Goal: Transaction & Acquisition: Book appointment/travel/reservation

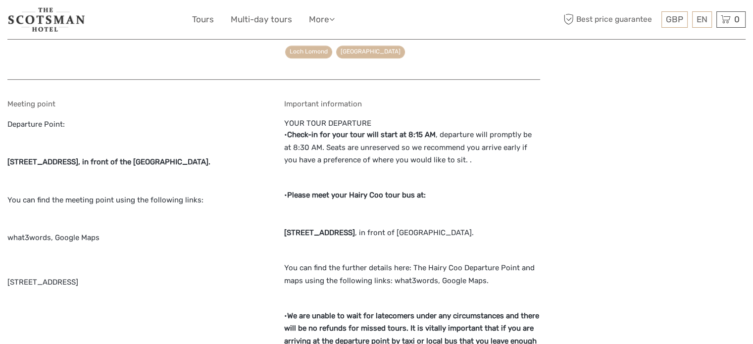
scroll to position [643, 0]
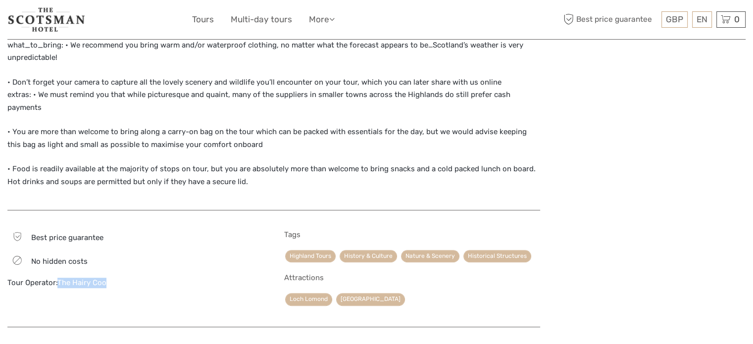
drag, startPoint x: 108, startPoint y: 253, endPoint x: 60, endPoint y: 257, distance: 48.2
click at [60, 278] on div "Tour Operator: The Hairy Coo" at bounding box center [135, 283] width 256 height 10
copy link "The Hairy Coo"
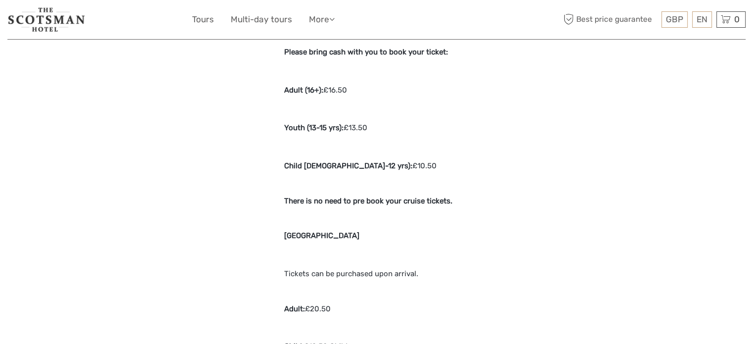
scroll to position [1435, 0]
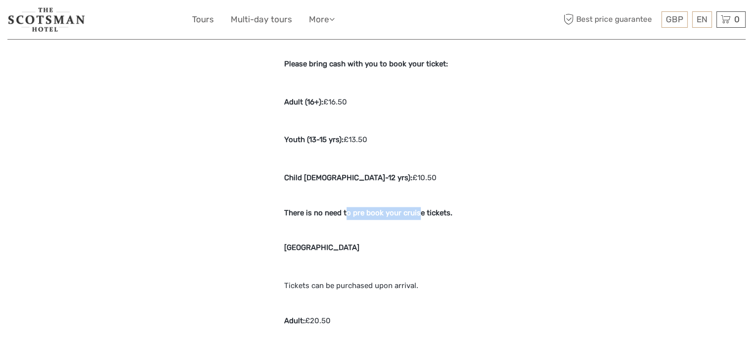
drag, startPoint x: 415, startPoint y: 183, endPoint x: 345, endPoint y: 190, distance: 70.6
click at [345, 208] on strong "There is no need to pre book your cruise tickets." at bounding box center [368, 212] width 168 height 9
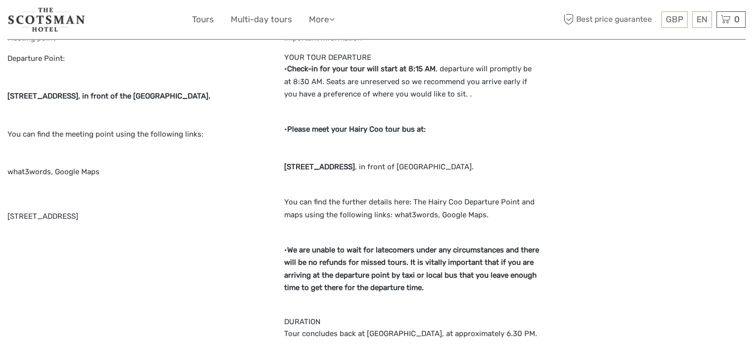
scroll to position [841, 0]
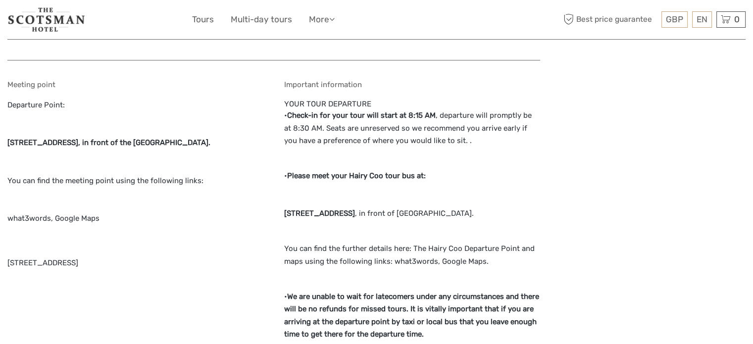
scroll to position [891, 0]
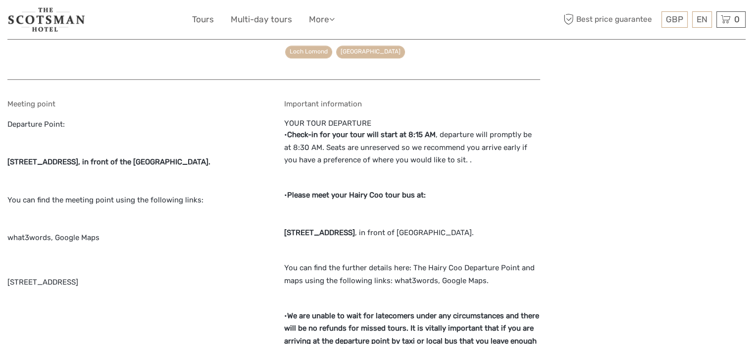
drag, startPoint x: 275, startPoint y: 206, endPoint x: 409, endPoint y: 207, distance: 133.6
copy strong "[STREET_ADDRESS]"
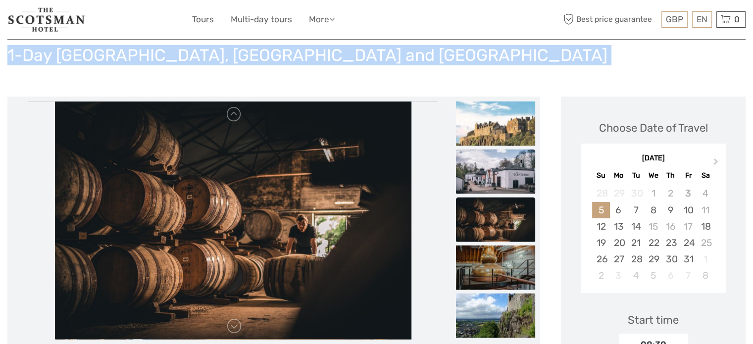
scroll to position [99, 0]
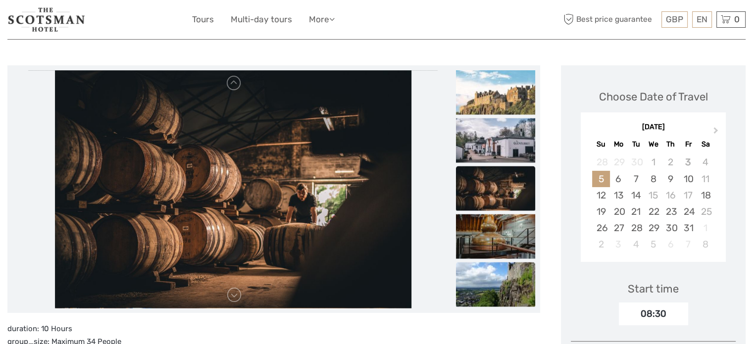
click at [504, 278] on img at bounding box center [495, 284] width 79 height 45
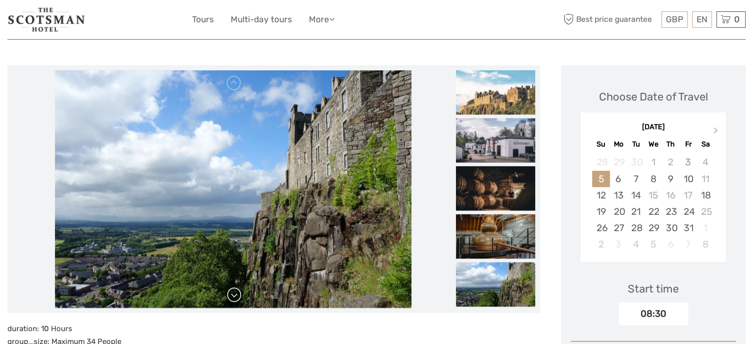
click at [234, 294] on link at bounding box center [234, 295] width 16 height 16
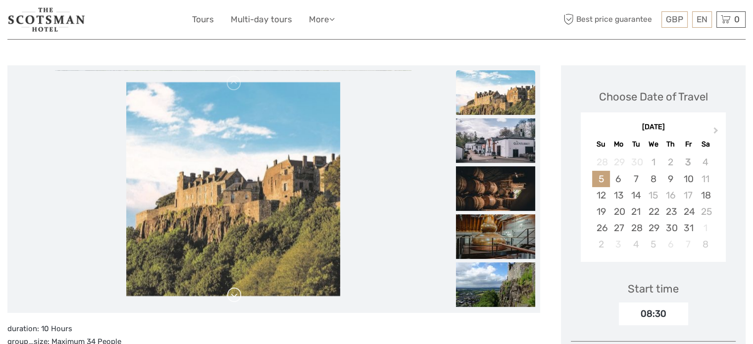
click at [234, 294] on img at bounding box center [233, 189] width 214 height 214
click at [234, 294] on link at bounding box center [234, 295] width 16 height 16
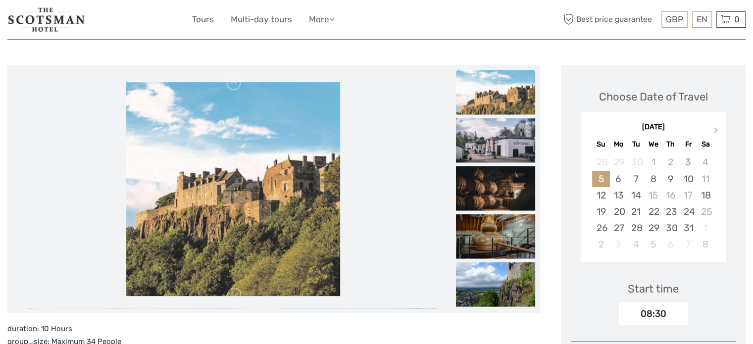
click at [234, 294] on link at bounding box center [234, 295] width 16 height 16
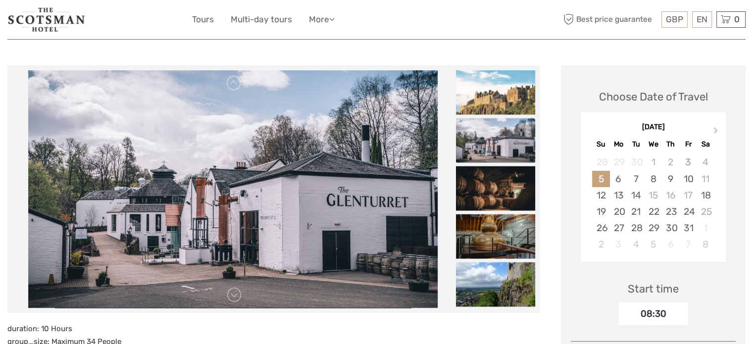
click at [234, 294] on link at bounding box center [234, 295] width 16 height 16
drag, startPoint x: 234, startPoint y: 294, endPoint x: 380, endPoint y: 32, distance: 300.2
click at [235, 293] on link at bounding box center [234, 295] width 16 height 16
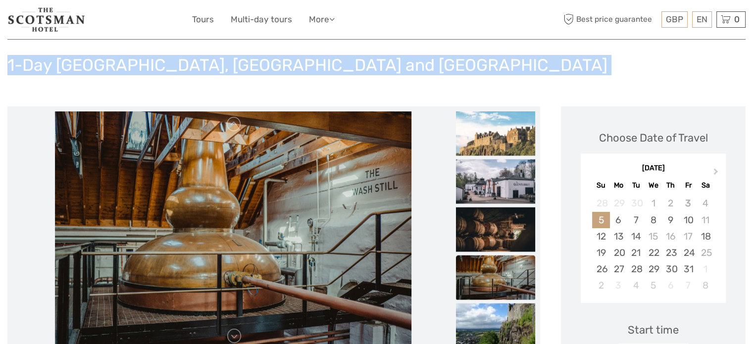
scroll to position [0, 0]
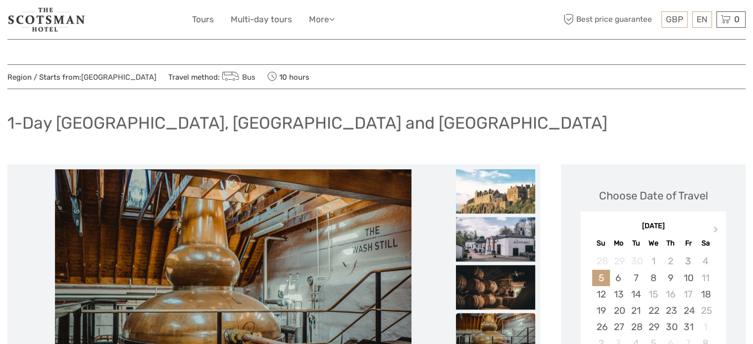
click at [153, 118] on h1 "1-Day [GEOGRAPHIC_DATA], [GEOGRAPHIC_DATA] and [GEOGRAPHIC_DATA]" at bounding box center [307, 123] width 600 height 20
click at [152, 118] on h1 "1-Day [GEOGRAPHIC_DATA], [GEOGRAPHIC_DATA] and [GEOGRAPHIC_DATA]" at bounding box center [307, 123] width 600 height 20
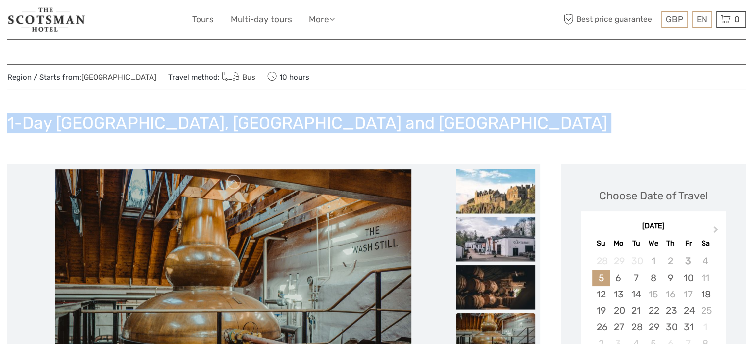
click at [152, 118] on h1 "1-Day [GEOGRAPHIC_DATA], [GEOGRAPHIC_DATA] and [GEOGRAPHIC_DATA]" at bounding box center [307, 123] width 600 height 20
copy div "1-Day [GEOGRAPHIC_DATA], [GEOGRAPHIC_DATA] and [GEOGRAPHIC_DATA]"
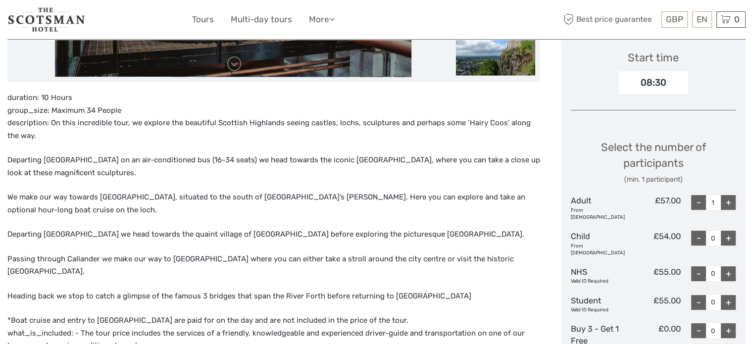
scroll to position [346, 0]
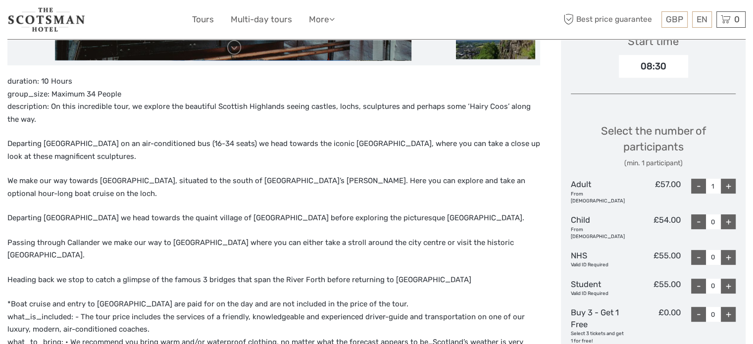
click at [726, 189] on div "+" at bounding box center [728, 186] width 15 height 15
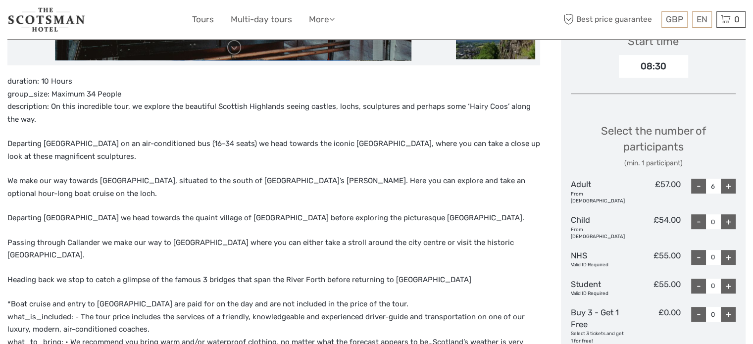
click at [726, 189] on div "+" at bounding box center [728, 186] width 15 height 15
click at [727, 189] on div "+" at bounding box center [728, 186] width 15 height 15
type input "8"
click at [727, 189] on div "+" at bounding box center [728, 186] width 15 height 15
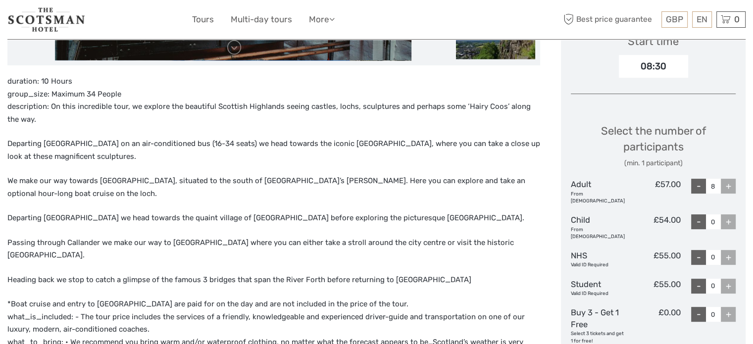
click at [727, 189] on div "+" at bounding box center [728, 186] width 15 height 15
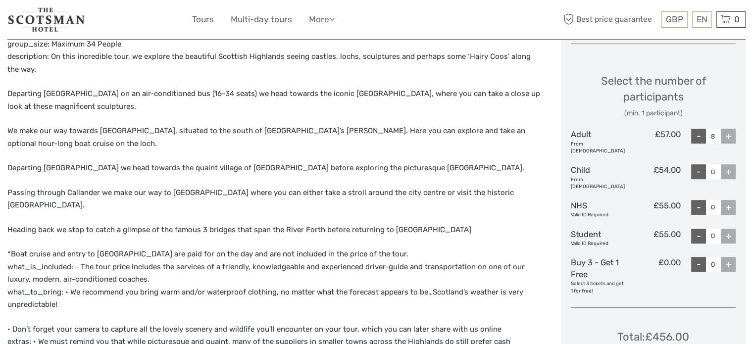
scroll to position [445, 0]
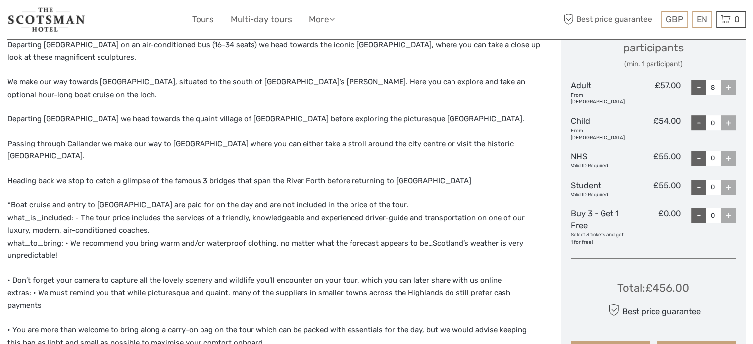
click at [229, 113] on p "Departing [GEOGRAPHIC_DATA] we head towards the quaint village of [GEOGRAPHIC_D…" at bounding box center [273, 119] width 533 height 13
click at [230, 113] on p "Departing [GEOGRAPHIC_DATA] we head towards the quaint village of [GEOGRAPHIC_D…" at bounding box center [273, 119] width 533 height 13
copy p "Aberfoyle"
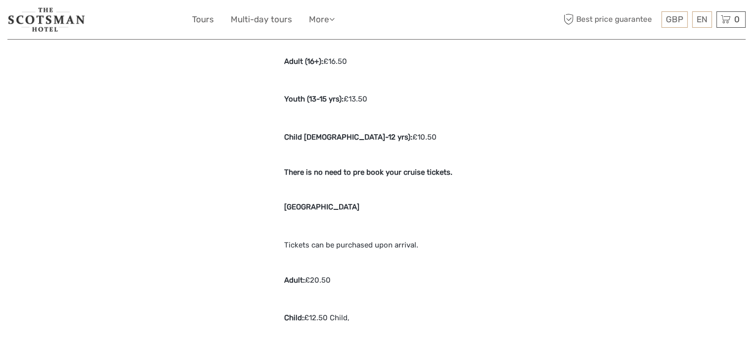
scroll to position [1534, 0]
